Goal: Transaction & Acquisition: Purchase product/service

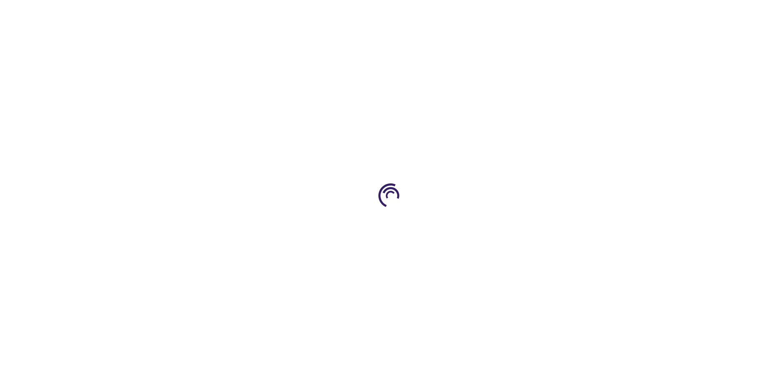
type input "0"
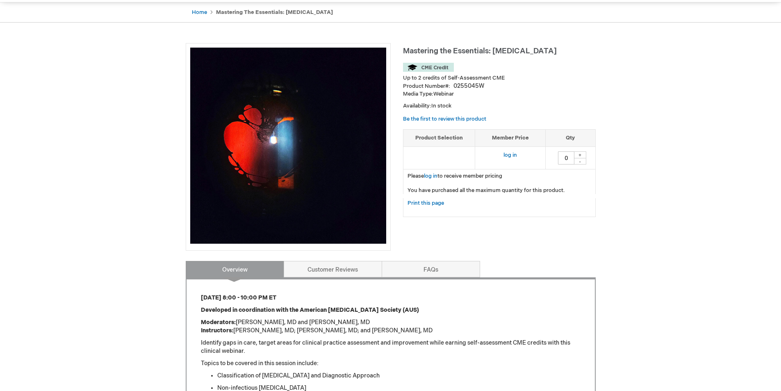
scroll to position [119, 0]
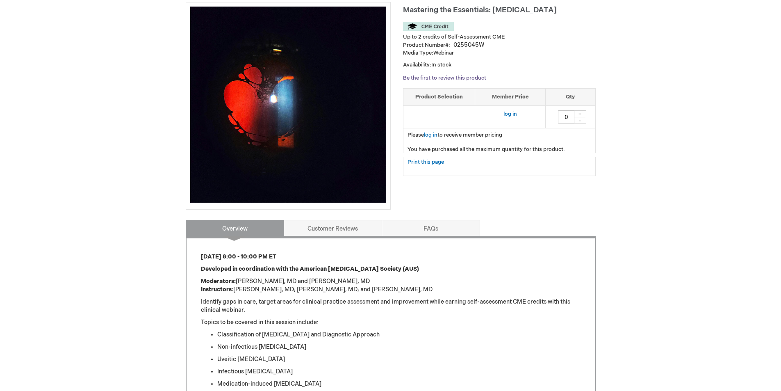
click at [454, 77] on link "Be the first to review this product" at bounding box center [444, 78] width 83 height 7
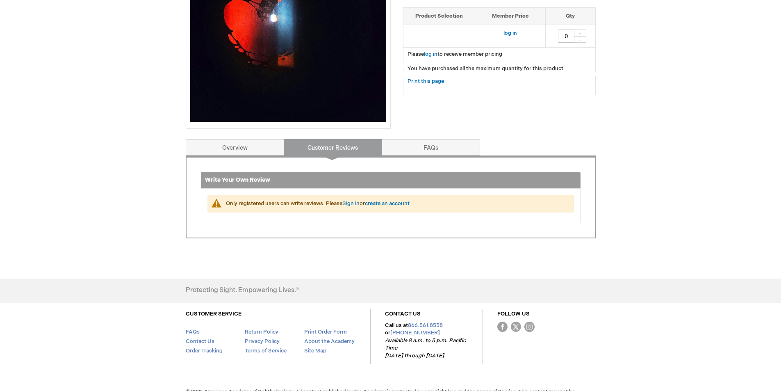
scroll to position [218, 0]
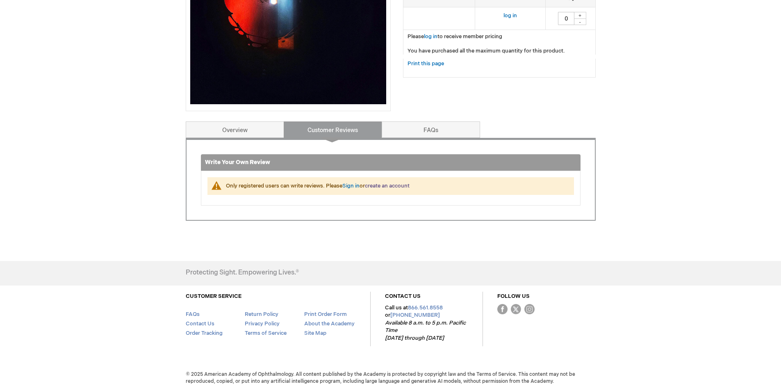
click at [380, 185] on link "create an account" at bounding box center [387, 185] width 45 height 7
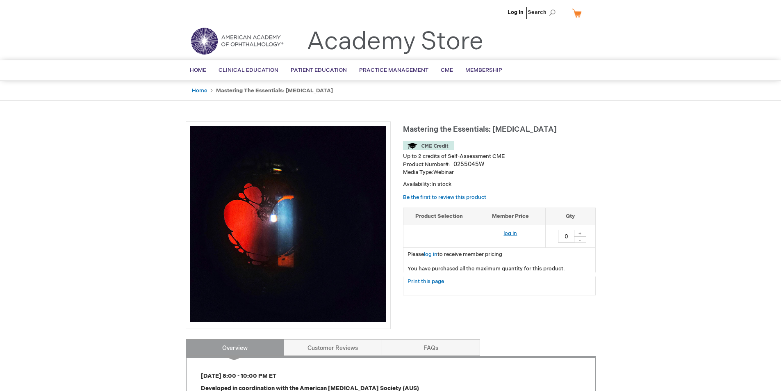
click at [506, 234] on link "log in" at bounding box center [510, 233] width 14 height 7
click at [438, 197] on link "Be the first to review this product" at bounding box center [444, 197] width 83 height 7
